Goal: Task Accomplishment & Management: Manage account settings

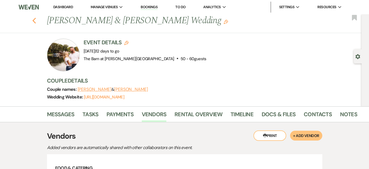
click at [36, 20] on use "button" at bounding box center [34, 21] width 4 height 6
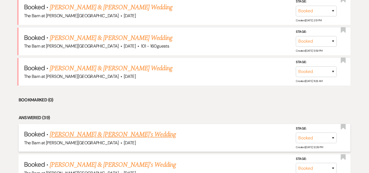
scroll to position [237, 0]
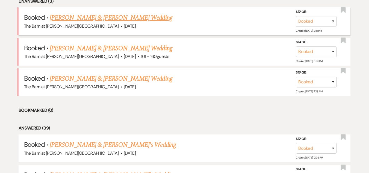
click at [131, 19] on link "[PERSON_NAME] & [PERSON_NAME] Wedding" at bounding box center [111, 18] width 122 height 10
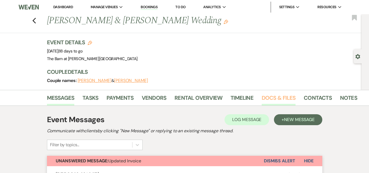
click at [275, 97] on link "Docs & Files" at bounding box center [279, 99] width 34 height 12
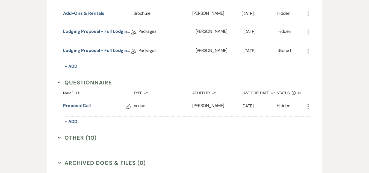
scroll to position [738, 0]
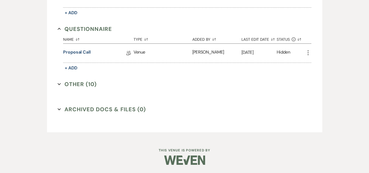
click at [88, 87] on button "Other (10) Expand" at bounding box center [77, 84] width 39 height 8
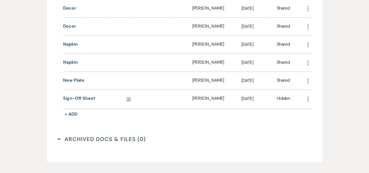
scroll to position [939, 0]
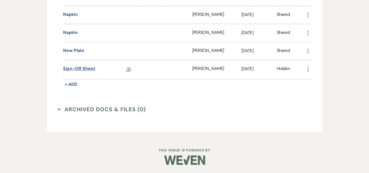
click at [91, 68] on link "Sign-off Sheet" at bounding box center [79, 69] width 32 height 8
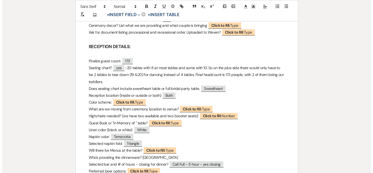
scroll to position [336, 0]
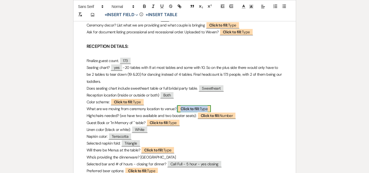
click at [191, 106] on b "Click to fill:" at bounding box center [190, 108] width 19 height 5
select select "Type"
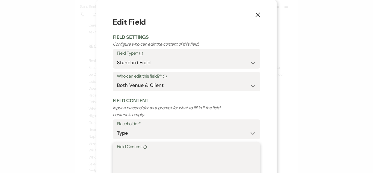
click at [166, 158] on textarea "Field Content Info" at bounding box center [186, 163] width 139 height 27
paste textarea "N/A"
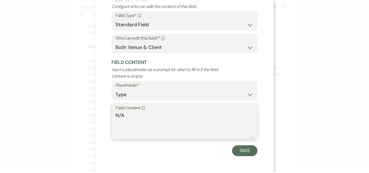
scroll to position [39, 0]
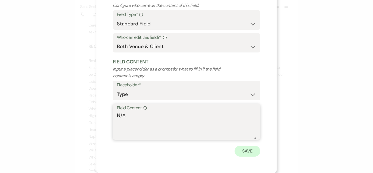
type textarea "N/A"
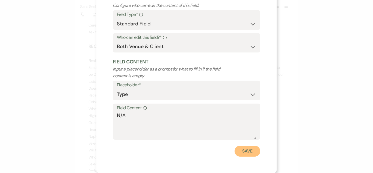
click at [250, 154] on button "Save" at bounding box center [248, 151] width 26 height 11
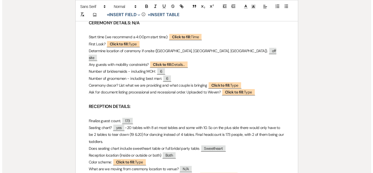
scroll to position [279, 0]
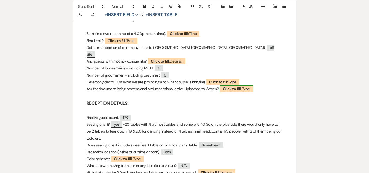
click at [235, 86] on b "Click to fill:" at bounding box center [232, 88] width 19 height 5
select select "Type"
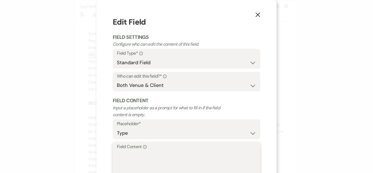
click at [178, 167] on textarea "Field Content Info" at bounding box center [186, 163] width 139 height 27
paste textarea "N/A"
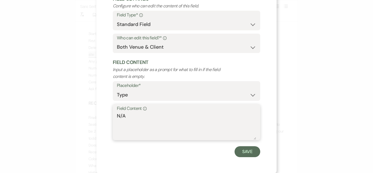
scroll to position [39, 0]
type textarea "N/A"
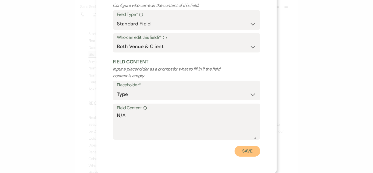
click at [240, 153] on button "Save" at bounding box center [248, 151] width 26 height 11
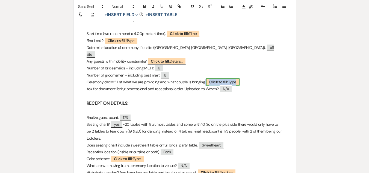
click at [217, 79] on b "Click to fill:" at bounding box center [218, 81] width 19 height 5
select select "Type"
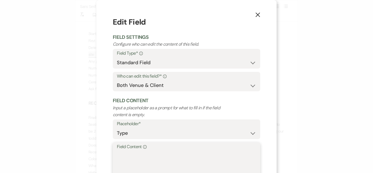
click at [164, 168] on textarea "Field Content Info" at bounding box center [186, 163] width 139 height 27
paste textarea "N/A"
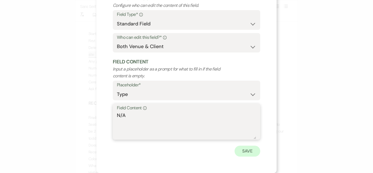
type textarea "N/A"
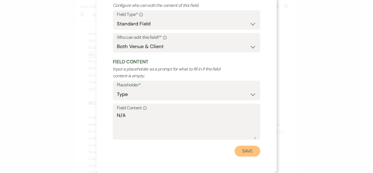
click at [246, 153] on button "Save" at bounding box center [248, 151] width 26 height 11
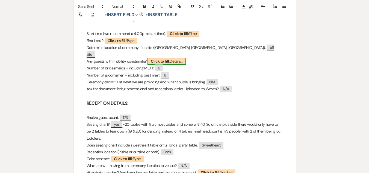
click at [177, 58] on span "Click to fill: Details..." at bounding box center [166, 61] width 39 height 7
select select "custom_placeholder"
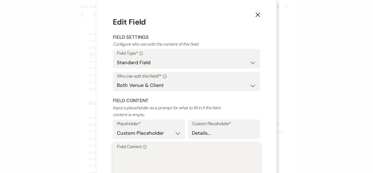
click at [176, 163] on textarea "Field Content Info" at bounding box center [186, 163] width 139 height 27
paste textarea "N/A"
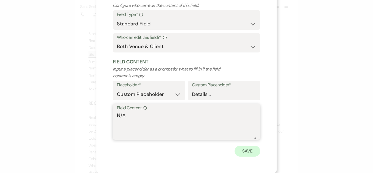
type textarea "N/A"
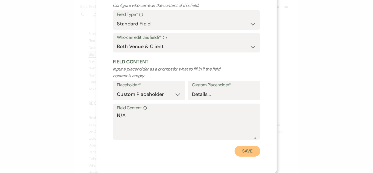
click at [249, 147] on button "Save" at bounding box center [248, 151] width 26 height 11
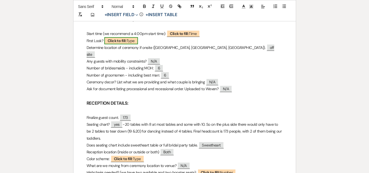
click at [125, 42] on b "Click to fill:" at bounding box center [117, 40] width 19 height 5
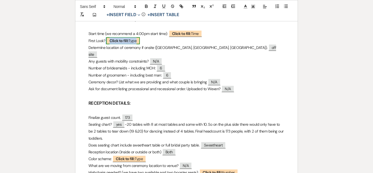
select select "Type"
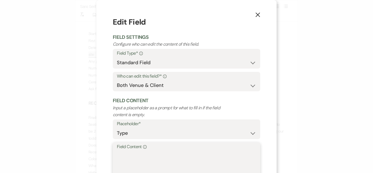
click at [149, 156] on textarea "Field Content Info" at bounding box center [186, 163] width 139 height 27
paste textarea "N/A"
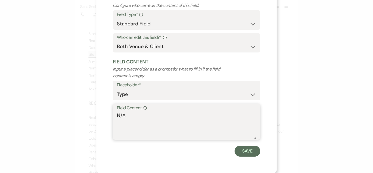
type textarea "N/A"
click at [249, 157] on div "X Edit Field Field Settings Configure who can edit the content of this field. F…" at bounding box center [186, 67] width 180 height 212
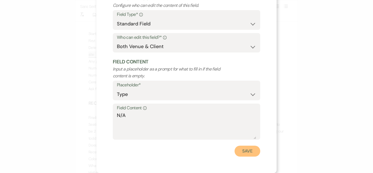
click at [249, 150] on button "Save" at bounding box center [248, 151] width 26 height 11
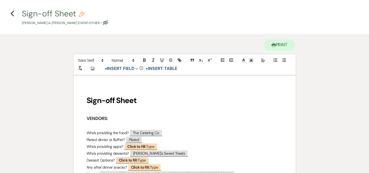
scroll to position [18, 0]
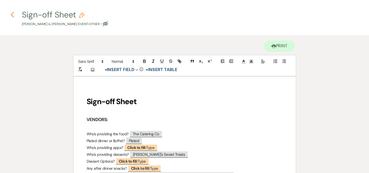
click at [13, 14] on use "button" at bounding box center [12, 15] width 4 height 6
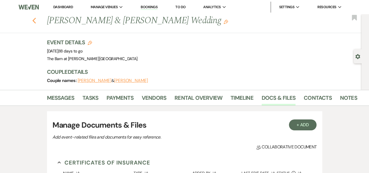
click at [38, 19] on div "Previous [PERSON_NAME] & [PERSON_NAME] Wedding Edit Bookmark" at bounding box center [179, 23] width 364 height 19
click at [36, 19] on use "button" at bounding box center [34, 21] width 4 height 6
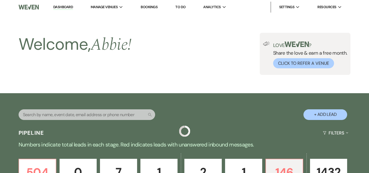
scroll to position [237, 0]
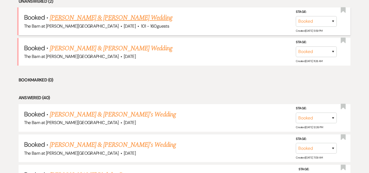
click at [107, 18] on link "[PERSON_NAME] & [PERSON_NAME] Wedding" at bounding box center [111, 18] width 122 height 10
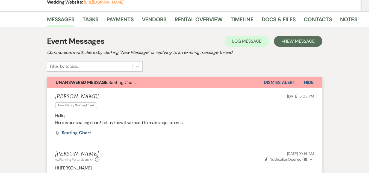
scroll to position [56, 0]
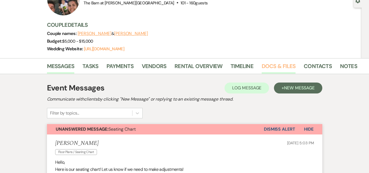
click at [274, 64] on link "Docs & Files" at bounding box center [279, 68] width 34 height 12
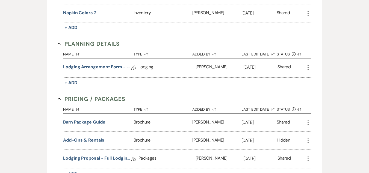
scroll to position [520, 0]
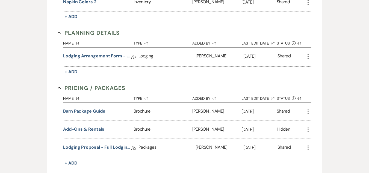
click at [116, 56] on link "Lodging Arrangement Form - 2025" at bounding box center [97, 57] width 68 height 8
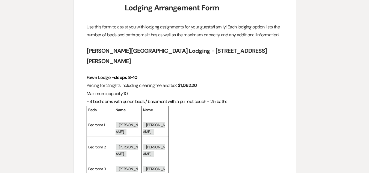
scroll to position [85, 0]
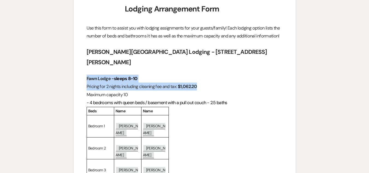
drag, startPoint x: 86, startPoint y: 75, endPoint x: 206, endPoint y: 83, distance: 121.0
copy div "Fawn Lodge - sleeps 8-10 Pricing for 2 nights including cleaning fee and tax: $…"
click at [234, 134] on div "Beds Name Name Bedroom 1 ﻿ [PERSON_NAME] ﻿ ﻿ [PERSON_NAME] ﻿ Bedroom 2 ﻿ [PERSO…" at bounding box center [185, 166] width 196 height 119
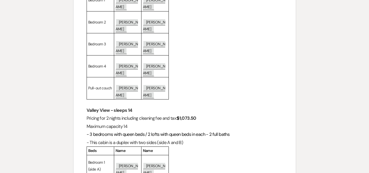
scroll to position [210, 0]
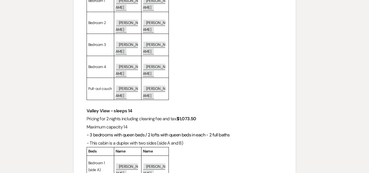
click at [241, 107] on h3 "Valley View - sleeps 14" at bounding box center [185, 111] width 196 height 8
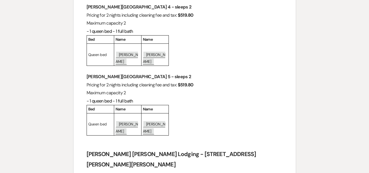
scroll to position [1050, 0]
drag, startPoint x: 84, startPoint y: 15, endPoint x: 208, endPoint y: 25, distance: 124.2
copy div "Countryside Retreat Cabin 1 - sleeps 4-6 Pricing for 2 nights including cleanin…"
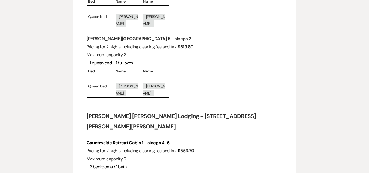
scroll to position [1087, 0]
